Goal: Task Accomplishment & Management: Complete application form

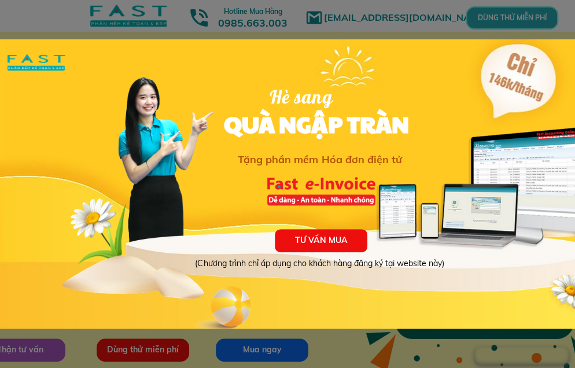
click at [147, 347] on div at bounding box center [287, 184] width 575 height 368
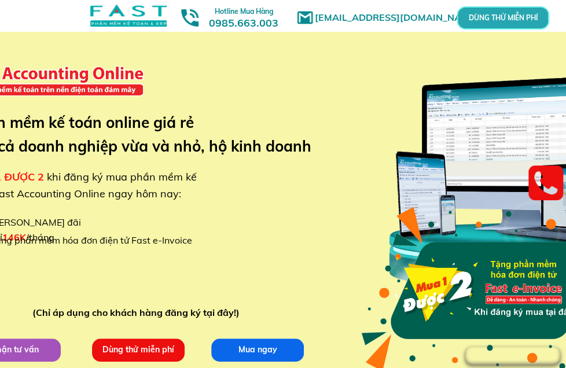
click at [147, 347] on p "Dùng thử miễn phí" at bounding box center [138, 349] width 93 height 23
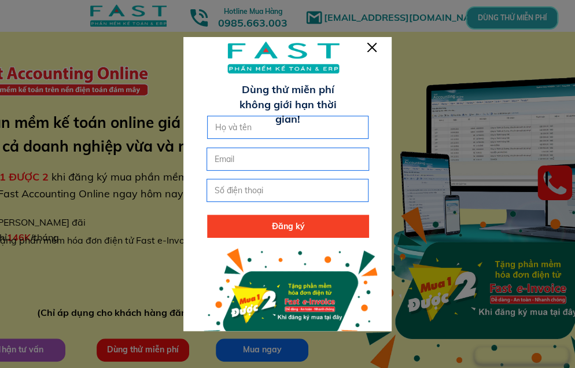
click at [375, 45] on div at bounding box center [371, 47] width 9 height 9
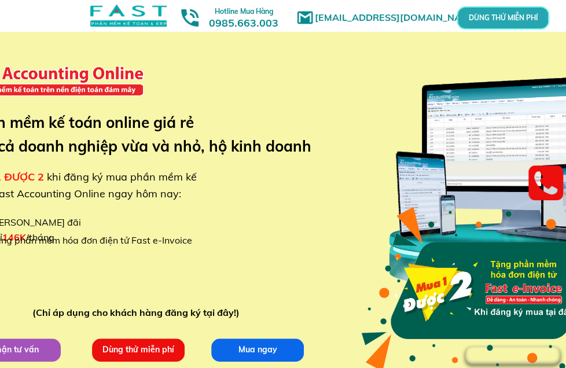
click at [97, 276] on div "[EMAIL_ADDRESS][DOMAIN_NAME] MUA 1 ĐƯỢC 2 khi đăng ký mua phần mềm kế toán Fast…" at bounding box center [282, 218] width 555 height 436
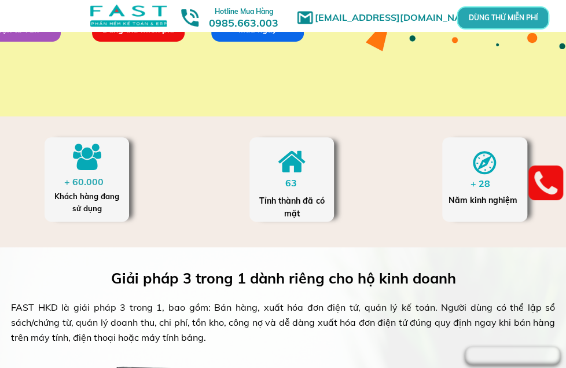
scroll to position [289, 0]
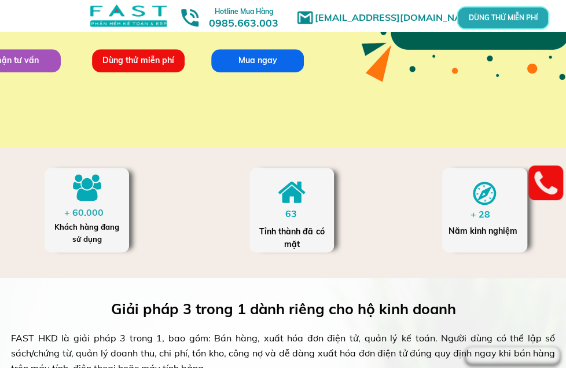
click at [135, 64] on p "Dùng thử miễn phí" at bounding box center [139, 60] width 100 height 25
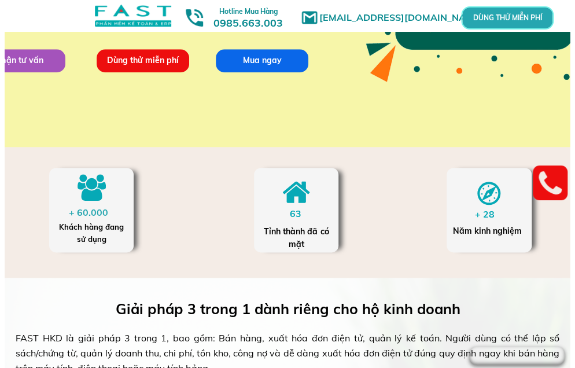
scroll to position [0, 0]
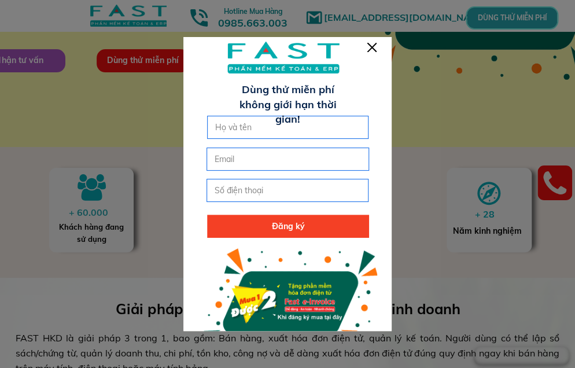
click at [380, 45] on div at bounding box center [287, 201] width 208 height 330
click at [369, 43] on div at bounding box center [371, 47] width 9 height 9
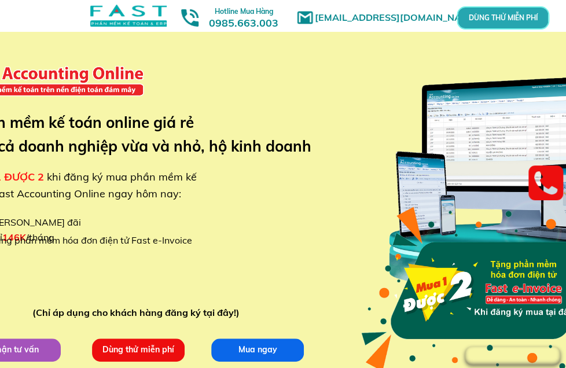
click at [340, 16] on h1 "[EMAIL_ADDRESS][DOMAIN_NAME]" at bounding box center [400, 17] width 171 height 15
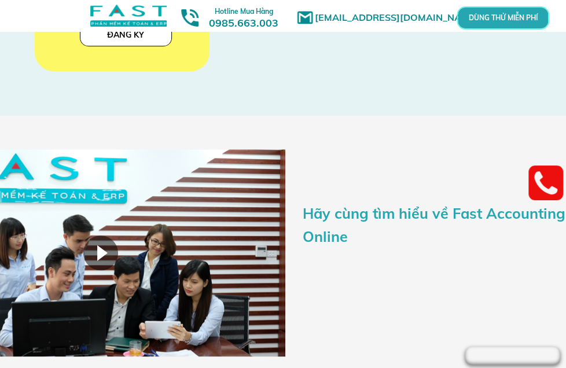
scroll to position [1793, 0]
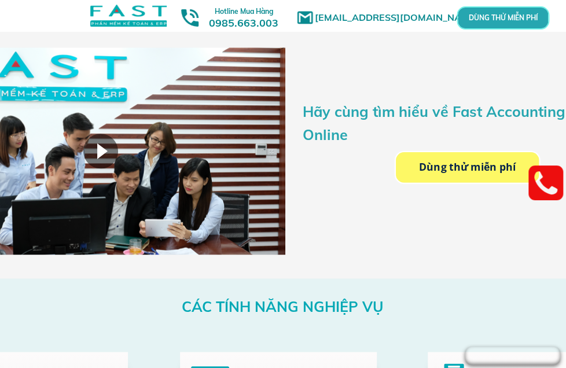
click at [447, 167] on p "Dùng thử miễn phí" at bounding box center [466, 167] width 131 height 28
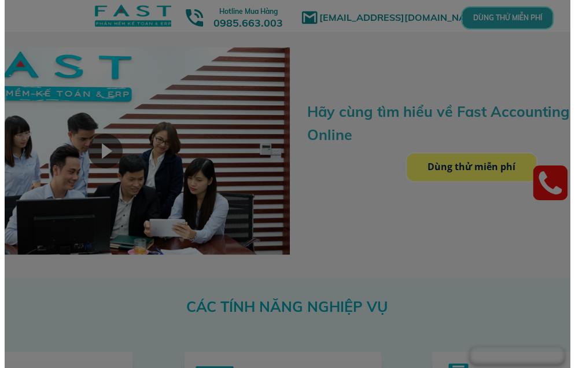
scroll to position [0, 0]
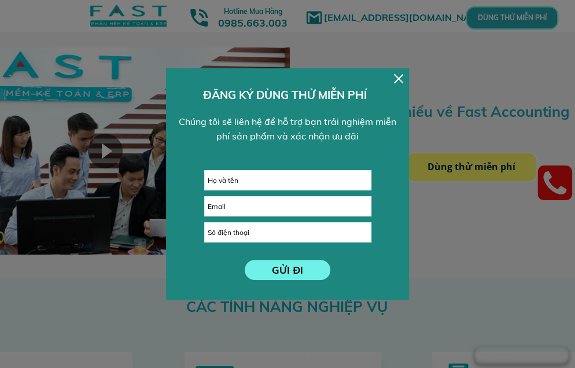
click at [398, 78] on div at bounding box center [398, 78] width 9 height 9
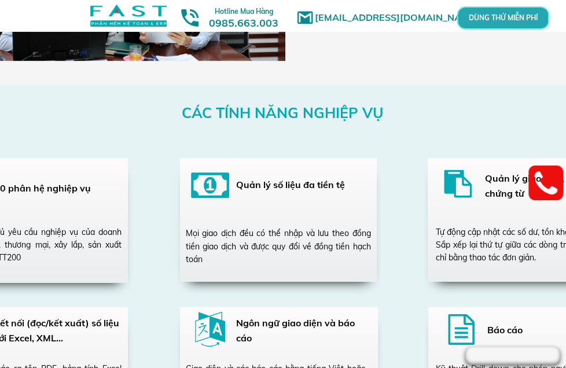
scroll to position [2083, 0]
